Goal: Task Accomplishment & Management: Manage account settings

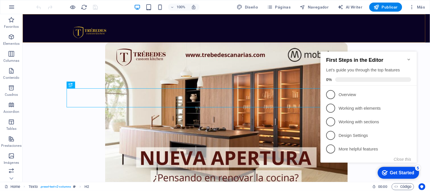
scroll to position [128, 0]
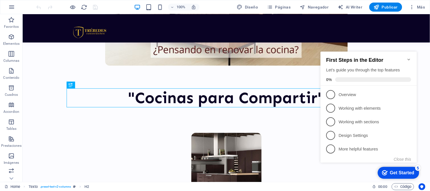
click at [408, 57] on icon "Minimize checklist" at bounding box center [409, 59] width 5 height 5
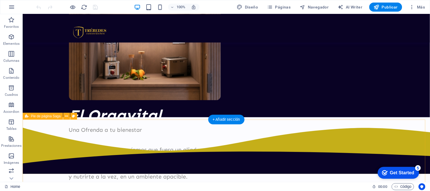
scroll to position [693, 0]
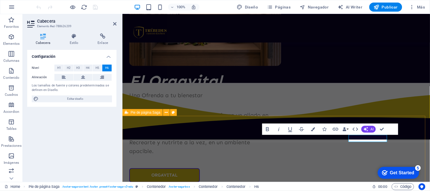
scroll to position [685, 0]
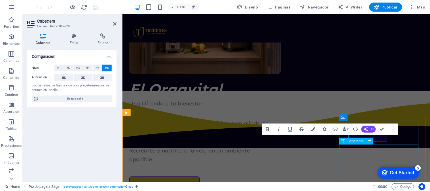
scroll to position [674, 0]
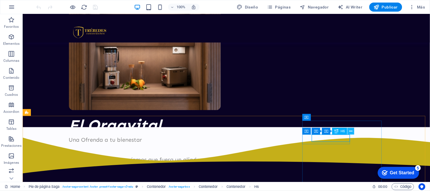
click at [351, 132] on icon at bounding box center [351, 132] width 3 height 6
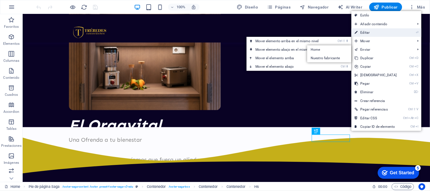
click at [372, 30] on link "⏎ Editar" at bounding box center [376, 32] width 49 height 9
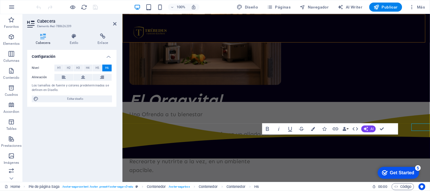
scroll to position [685, 0]
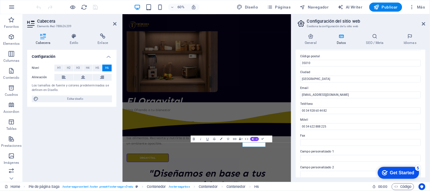
scroll to position [94, 0]
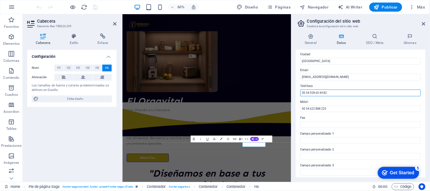
drag, startPoint x: 331, startPoint y: 92, endPoint x: 310, endPoint y: 93, distance: 20.4
click at [310, 93] on input "00 34 928 60 44 82" at bounding box center [361, 93] width 121 height 7
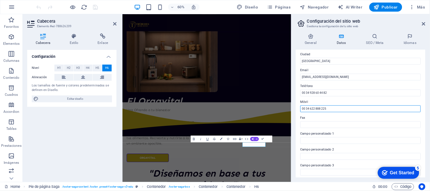
click at [339, 111] on input "00 34 622 888 225" at bounding box center [361, 109] width 121 height 7
drag, startPoint x: 340, startPoint y: 107, endPoint x: 313, endPoint y: 108, distance: 26.7
click at [313, 108] on input "00 34 622 888 225" at bounding box center [361, 109] width 121 height 7
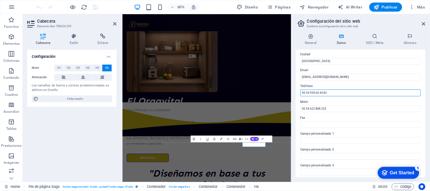
drag, startPoint x: 333, startPoint y: 93, endPoint x: 310, endPoint y: 94, distance: 22.7
click at [310, 94] on input "00 34 928 60 44 82" at bounding box center [361, 93] width 121 height 7
type input "00 34 600 930 926"
click at [348, 104] on label "Móvil" at bounding box center [361, 102] width 121 height 7
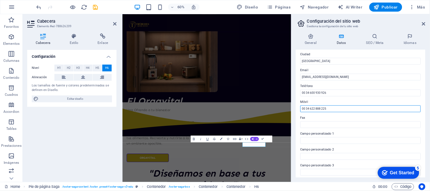
click at [348, 106] on input "00 34 622 888 225" at bounding box center [361, 109] width 121 height 7
click at [342, 109] on input "00 34 622 888 225" at bounding box center [361, 109] width 121 height 7
drag, startPoint x: 329, startPoint y: 110, endPoint x: 300, endPoint y: 111, distance: 29.8
click at [300, 111] on div "Datos de contacto para este sitio web. Pueden usarse en cualquier parte del sit…" at bounding box center [361, 114] width 130 height 128
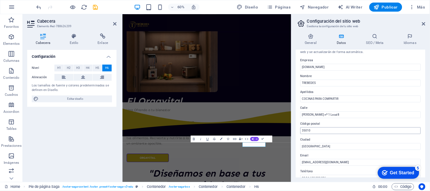
scroll to position [0, 0]
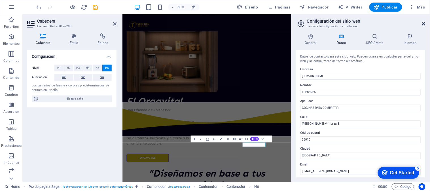
click at [423, 23] on icon at bounding box center [423, 24] width 3 height 5
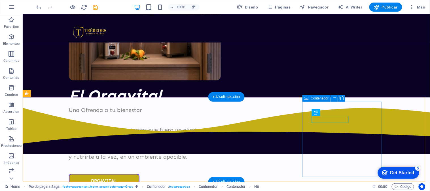
scroll to position [693, 0]
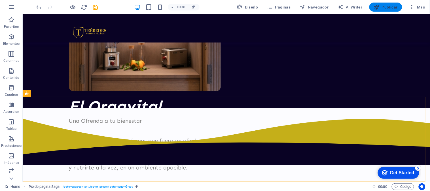
click at [388, 7] on span "Publicar" at bounding box center [386, 7] width 24 height 6
